Goal: Information Seeking & Learning: Learn about a topic

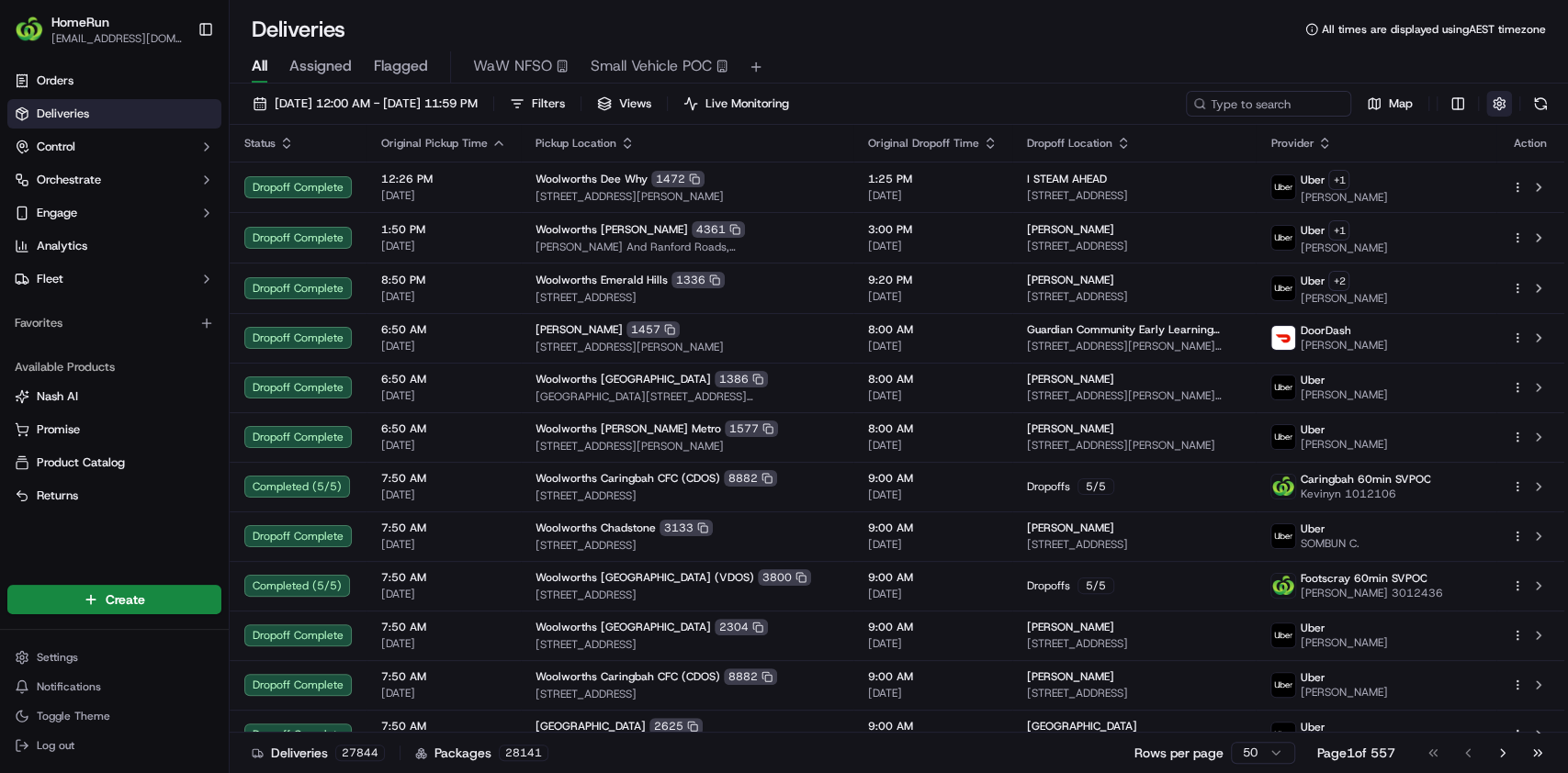
click at [1491, 101] on button "button" at bounding box center [1499, 104] width 26 height 26
click at [1254, 57] on div "All Assigned Flagged WaW NFSO Small Vehicle POC" at bounding box center [898, 67] width 1338 height 32
click at [102, 40] on span "[EMAIL_ADDRESS][DOMAIN_NAME]" at bounding box center [117, 38] width 131 height 15
click at [202, 31] on button "Toggle Sidebar" at bounding box center [205, 29] width 31 height 31
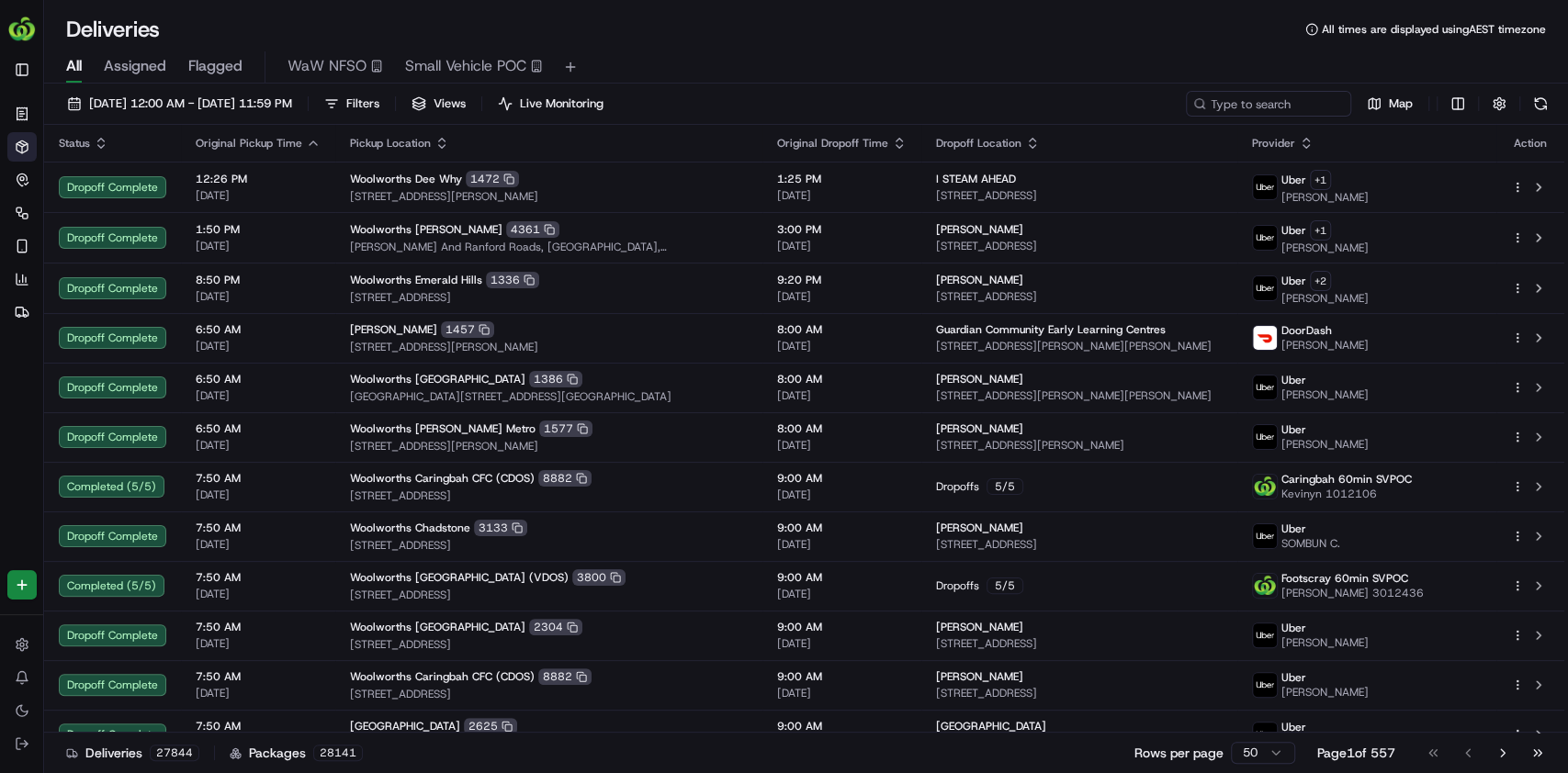
click at [22, 33] on img "button" at bounding box center [22, 30] width 30 height 30
click at [20, 64] on button "Toggle Sidebar" at bounding box center [22, 70] width 30 height 30
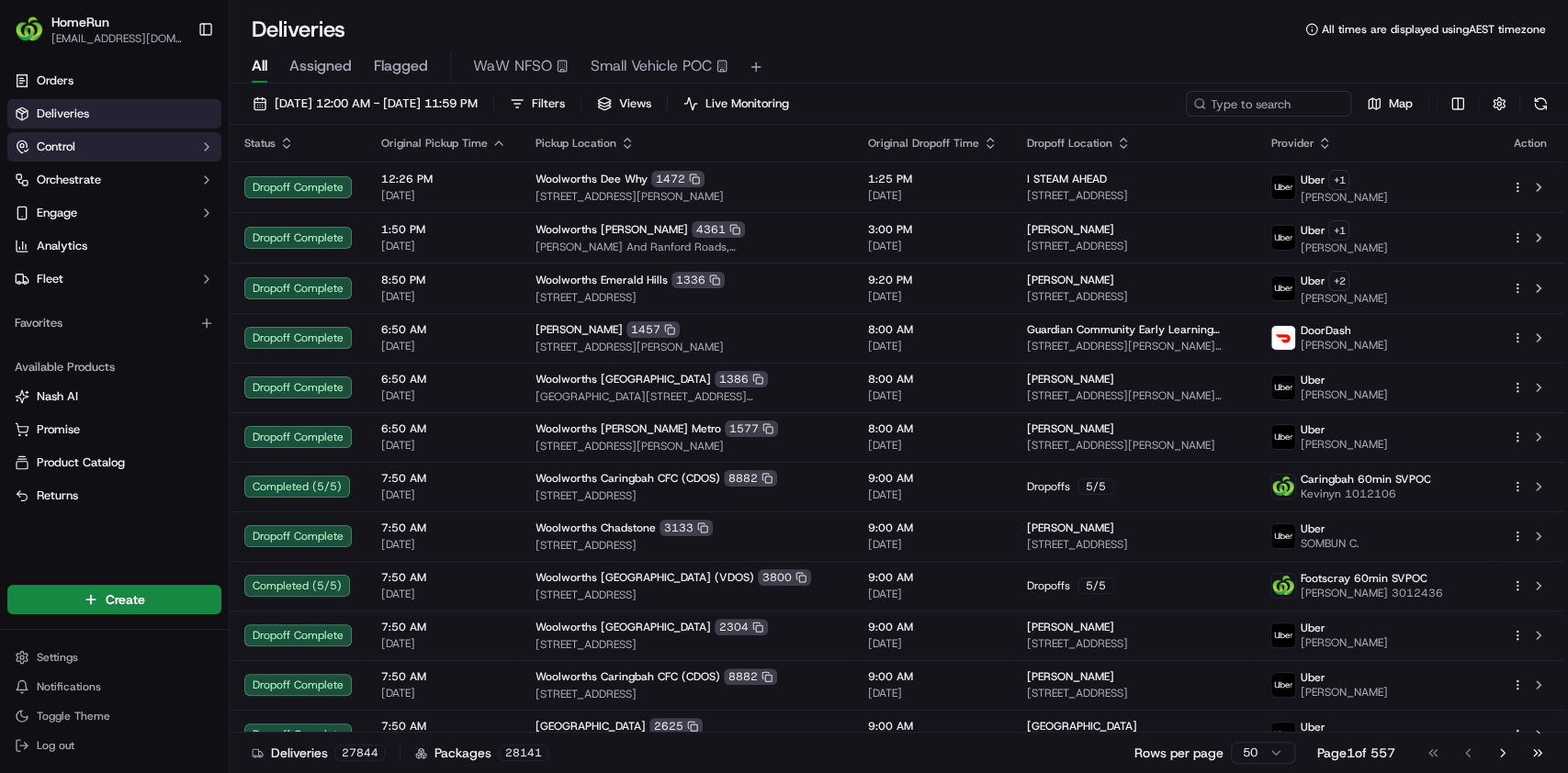
click at [103, 141] on button "Control" at bounding box center [115, 147] width 214 height 30
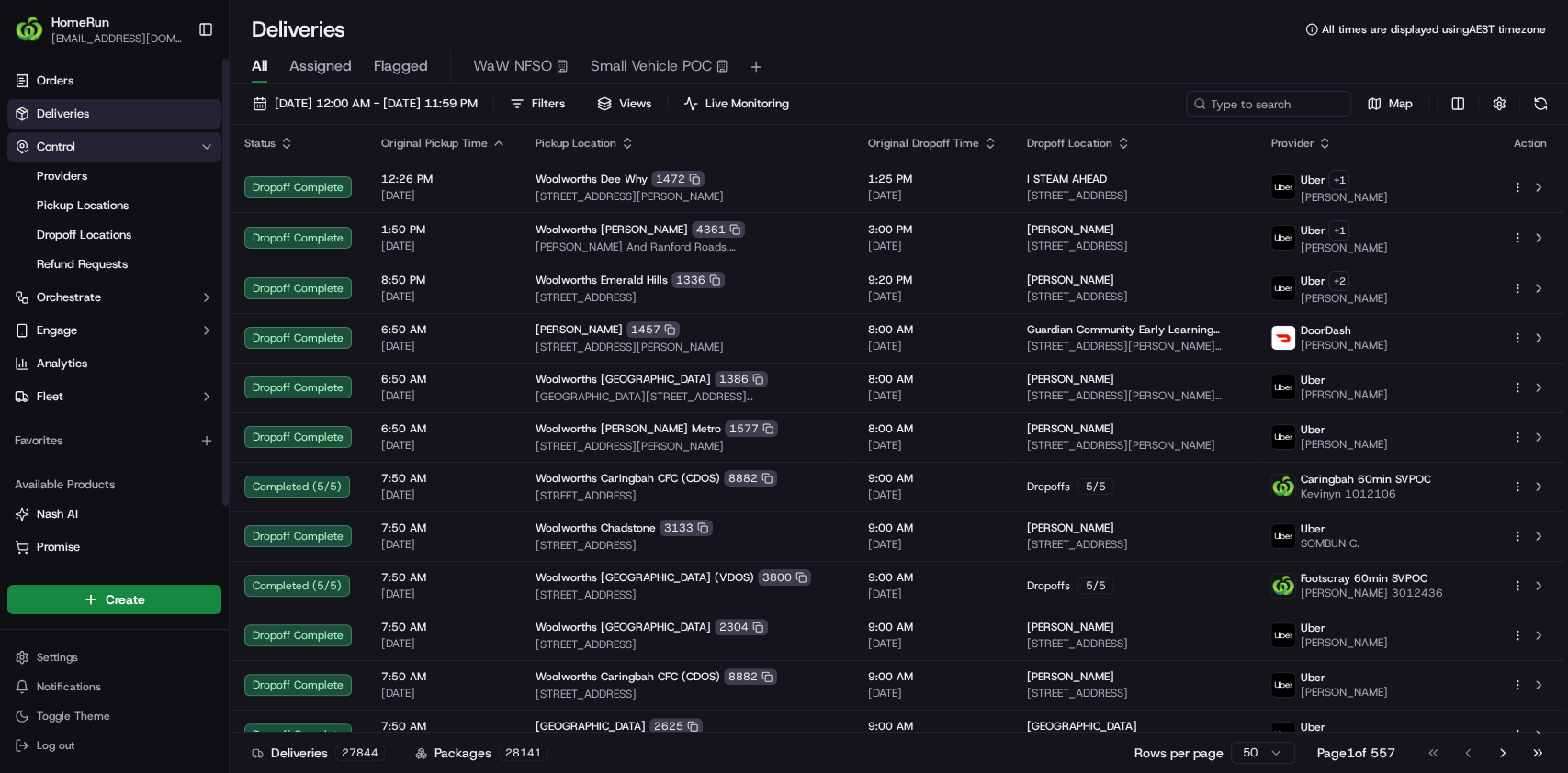
click at [103, 141] on button "Control" at bounding box center [115, 147] width 214 height 30
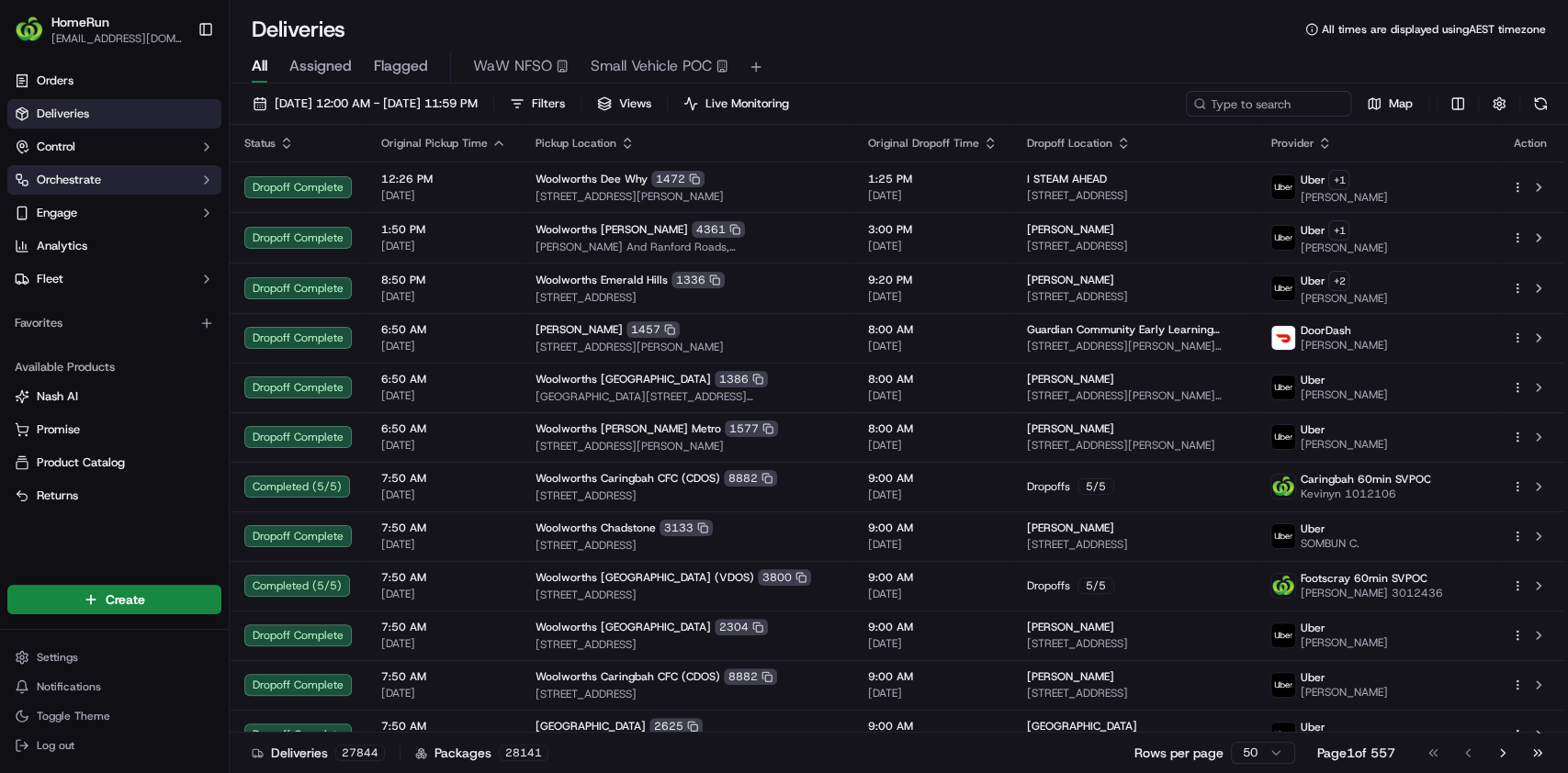
click at [132, 176] on button "Orchestrate" at bounding box center [115, 180] width 214 height 30
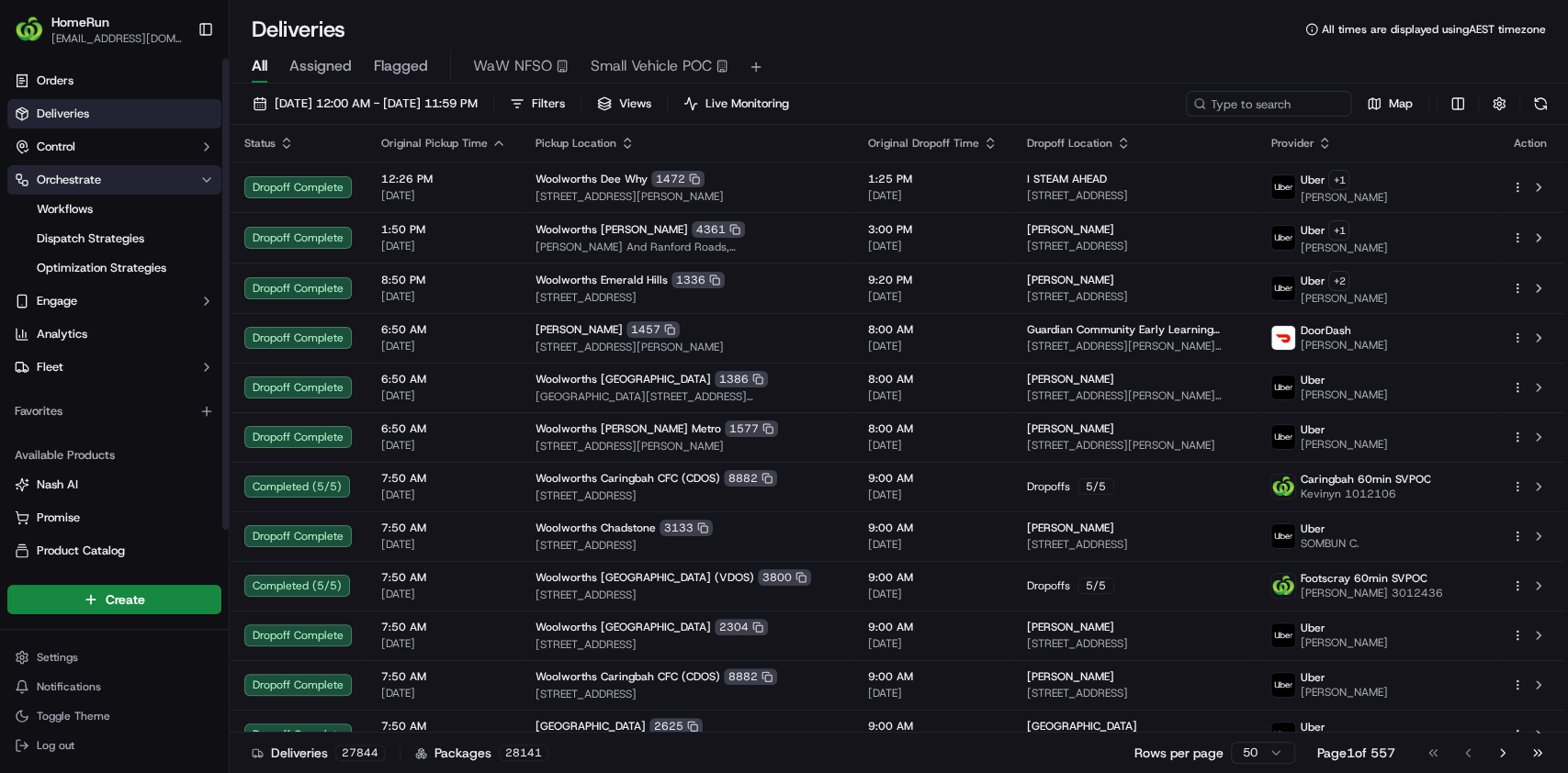
click at [132, 176] on button "Orchestrate" at bounding box center [115, 180] width 214 height 30
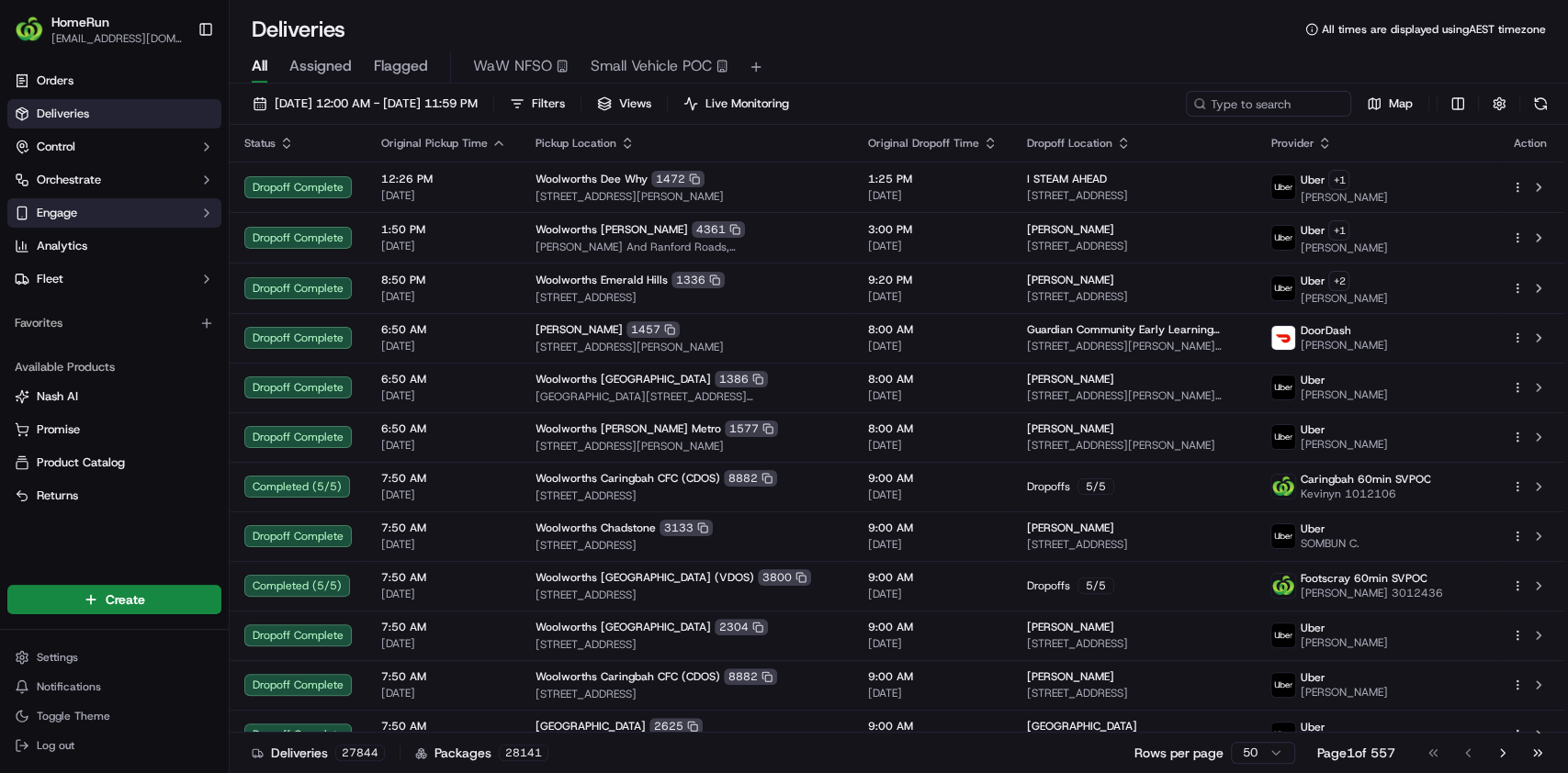
click at [132, 214] on button "Engage" at bounding box center [115, 214] width 214 height 30
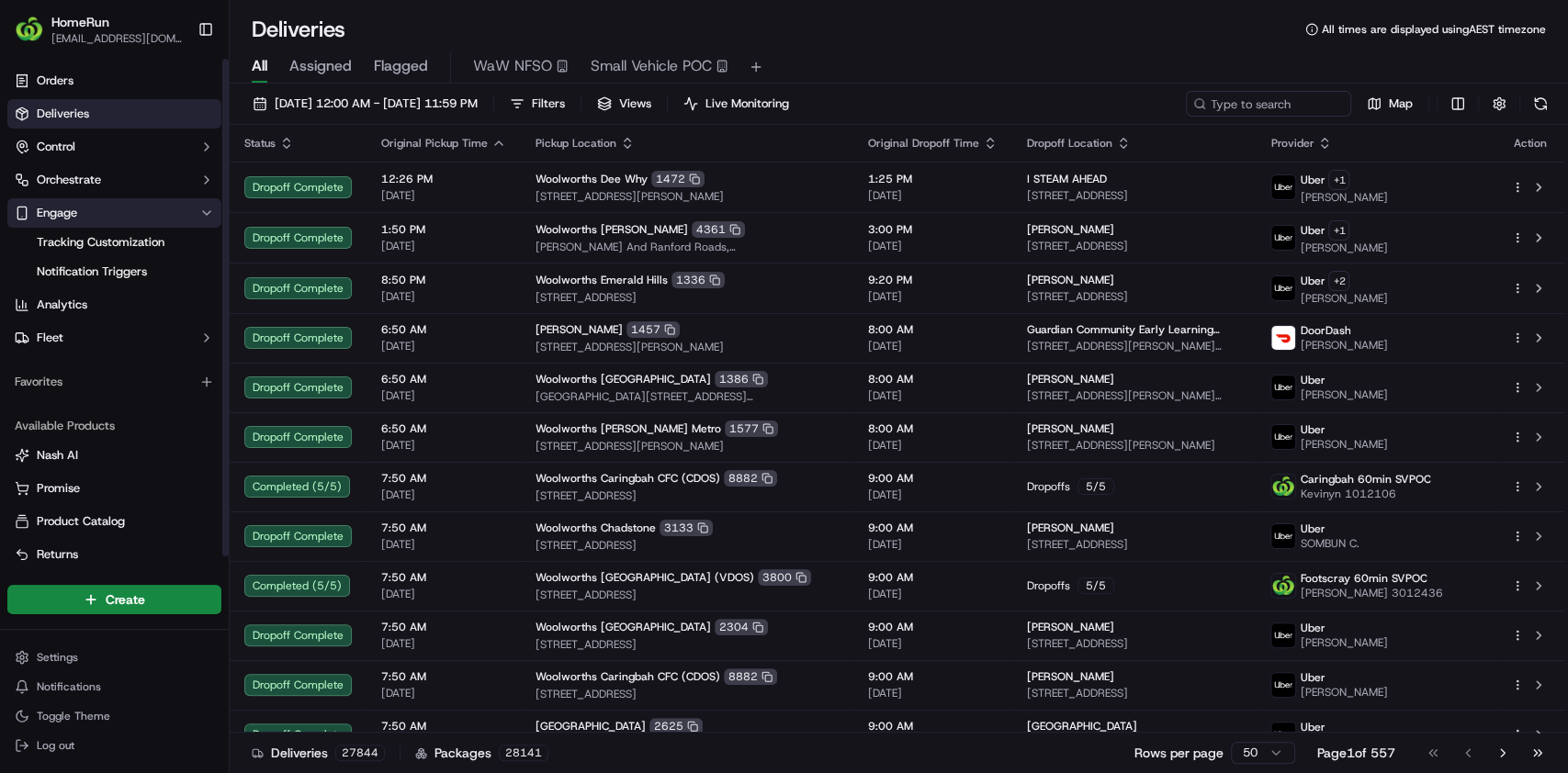
click at [152, 214] on button "Engage" at bounding box center [115, 214] width 214 height 30
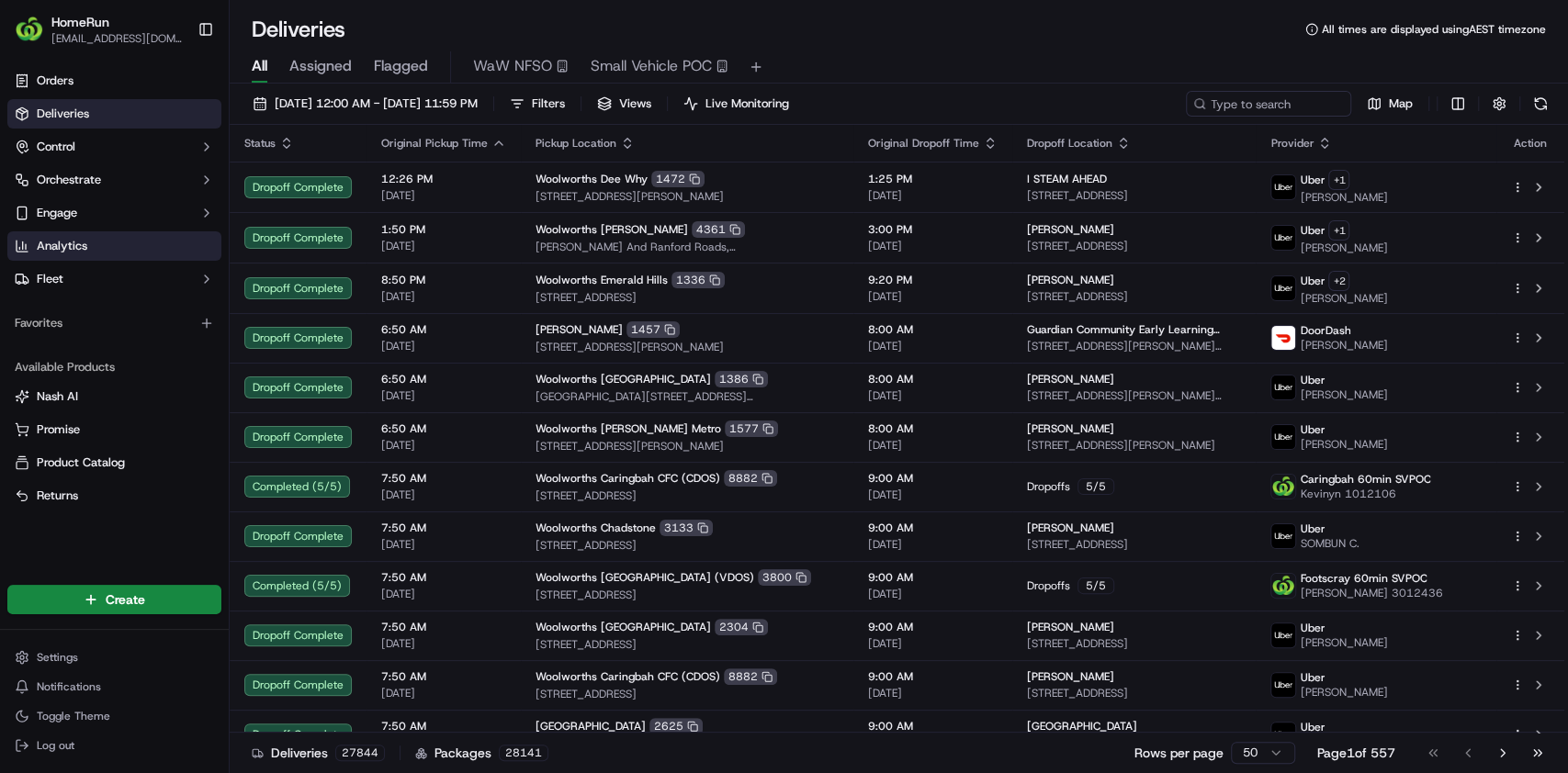
click at [158, 246] on link "Analytics" at bounding box center [115, 246] width 214 height 30
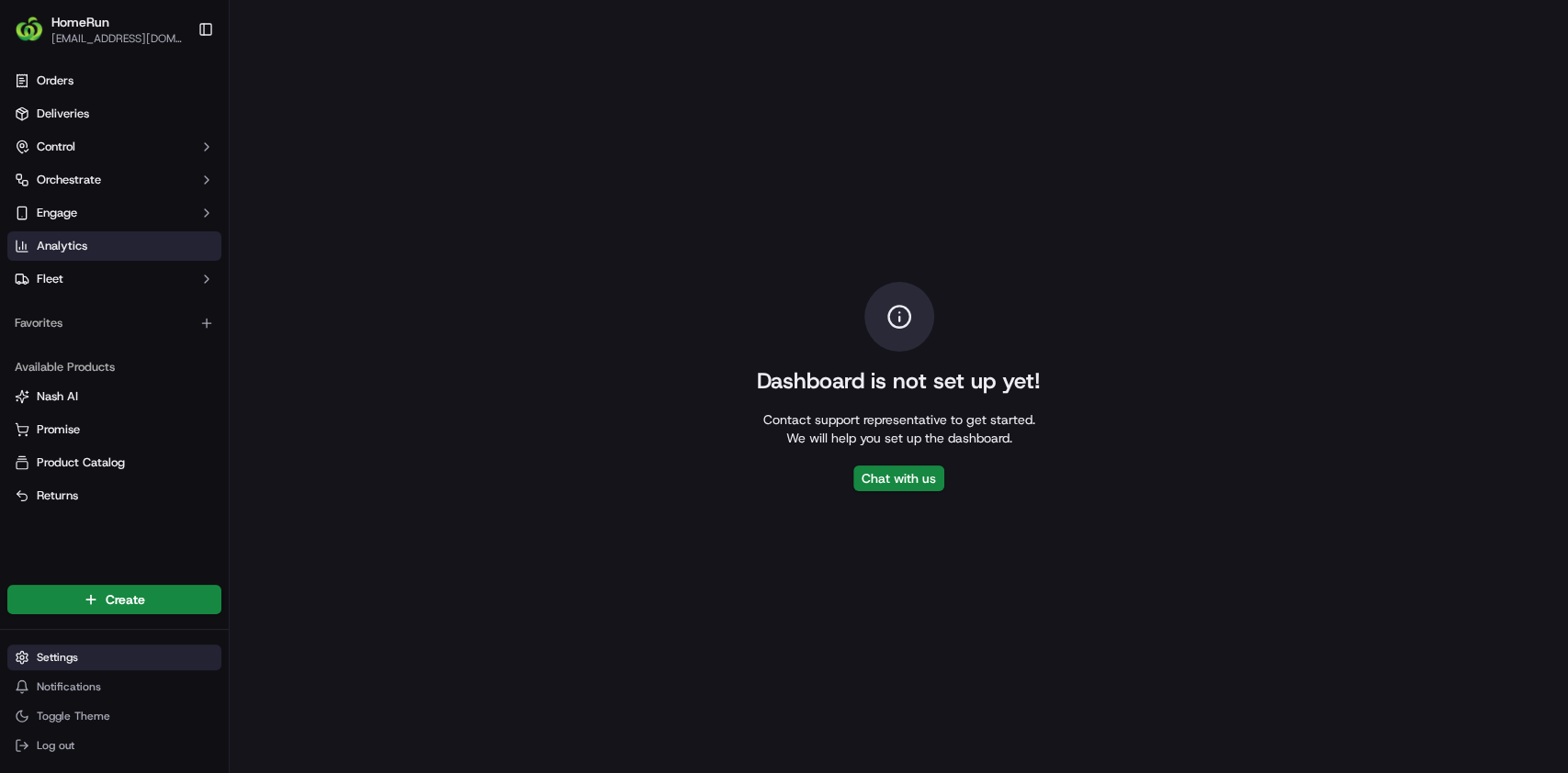
click at [82, 667] on html "HomeRun [EMAIL_ADDRESS][DOMAIN_NAME] Toggle Sidebar Orders Deliveries Control O…" at bounding box center [784, 386] width 1568 height 773
